Goal: Task Accomplishment & Management: Understand process/instructions

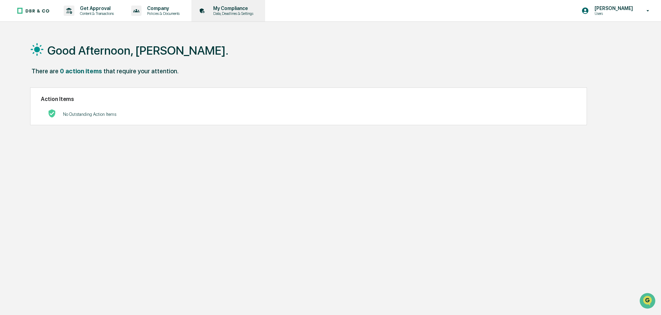
click at [221, 9] on p "My Compliance" at bounding box center [232, 9] width 49 height 6
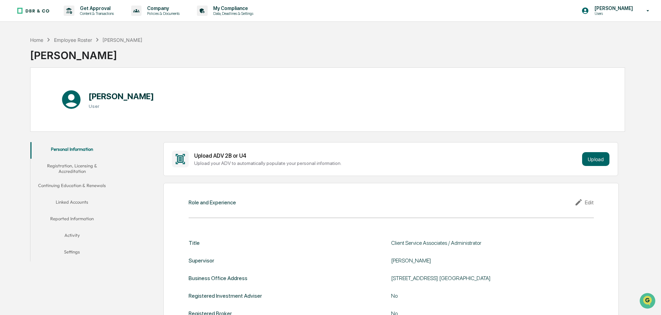
click at [73, 236] on button "Activity" at bounding box center [71, 236] width 83 height 17
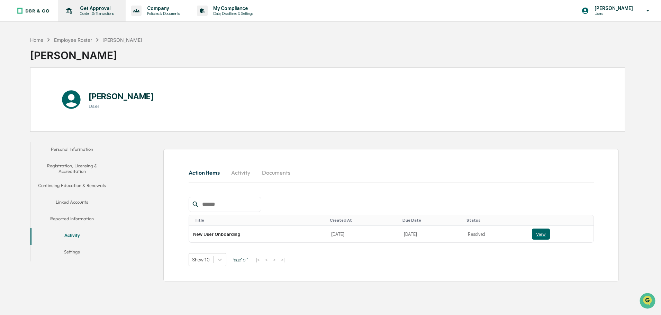
click at [92, 10] on p "Get Approval" at bounding box center [95, 9] width 43 height 6
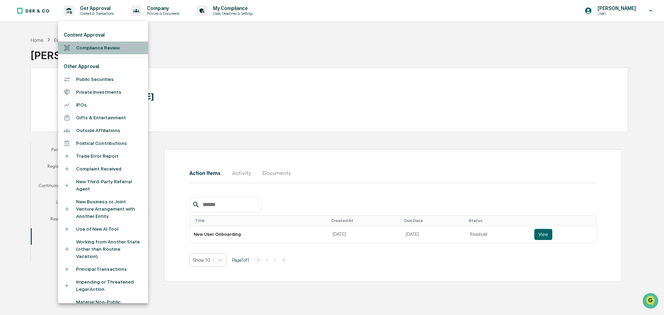
click at [107, 45] on li "Compliance Review" at bounding box center [103, 48] width 90 height 13
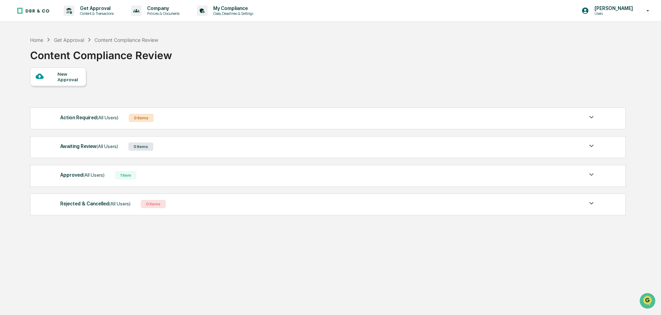
click at [593, 176] on img at bounding box center [591, 175] width 8 height 8
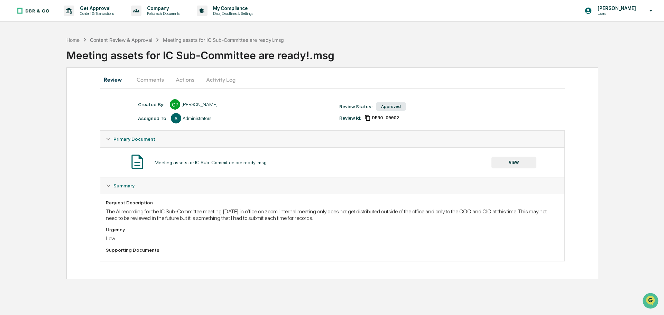
click at [156, 80] on button "Comments" at bounding box center [150, 79] width 38 height 17
